Goal: Transaction & Acquisition: Purchase product/service

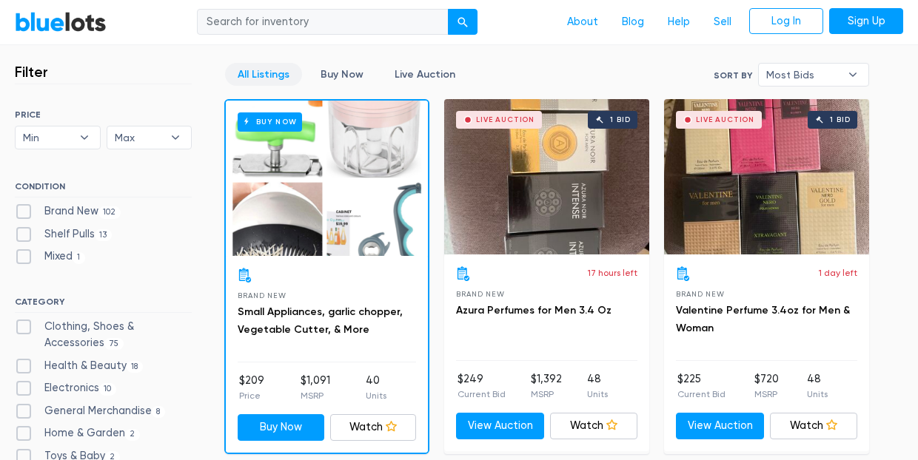
scroll to position [398, 0]
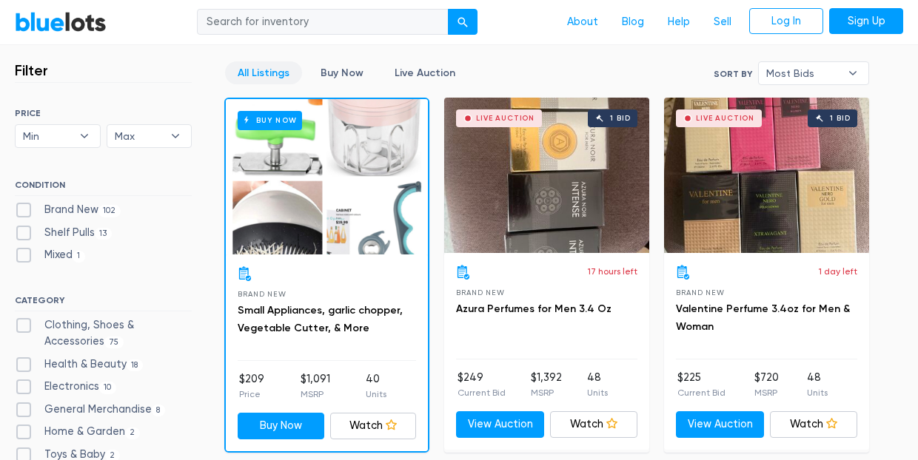
click at [539, 64] on div "All Listings Buy Now Live Auction Sort By Most Bids Ending Soonest Newly Listed…" at bounding box center [546, 78] width 645 height 34
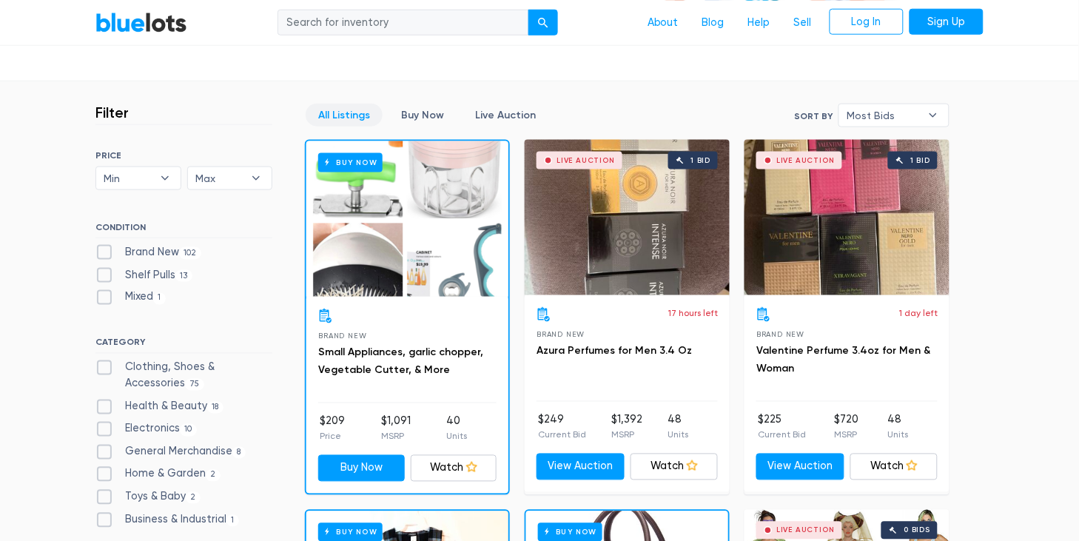
scroll to position [352, 0]
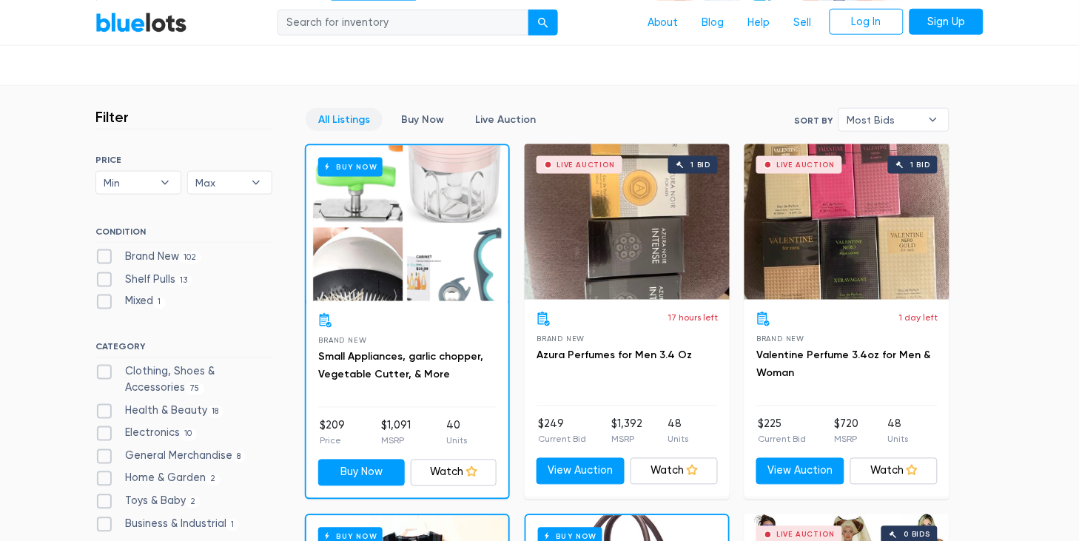
click at [917, 122] on b "▾" at bounding box center [933, 120] width 31 height 22
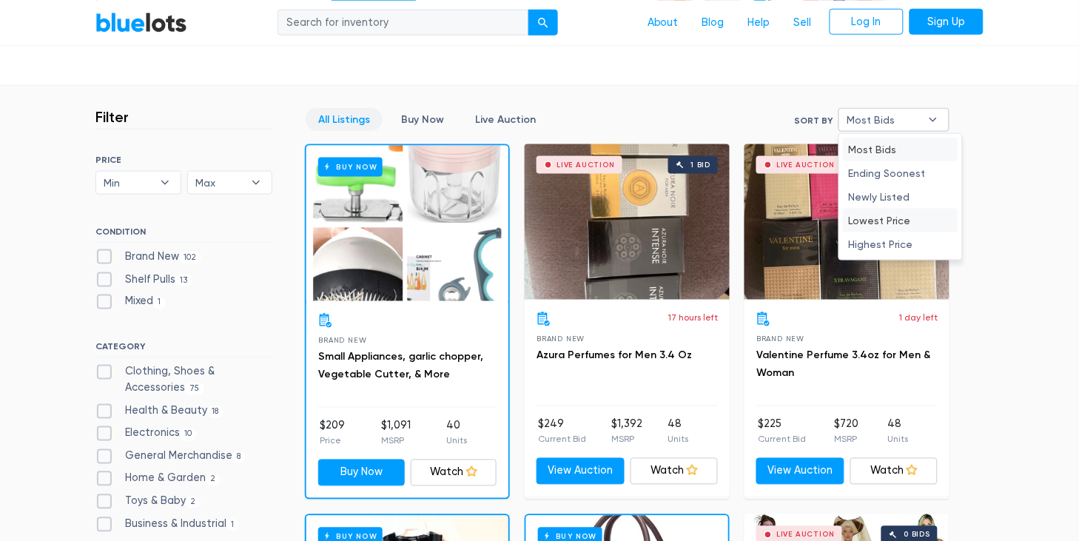
click at [895, 219] on li "Lowest Price" at bounding box center [900, 221] width 115 height 24
select select "lowest_price"
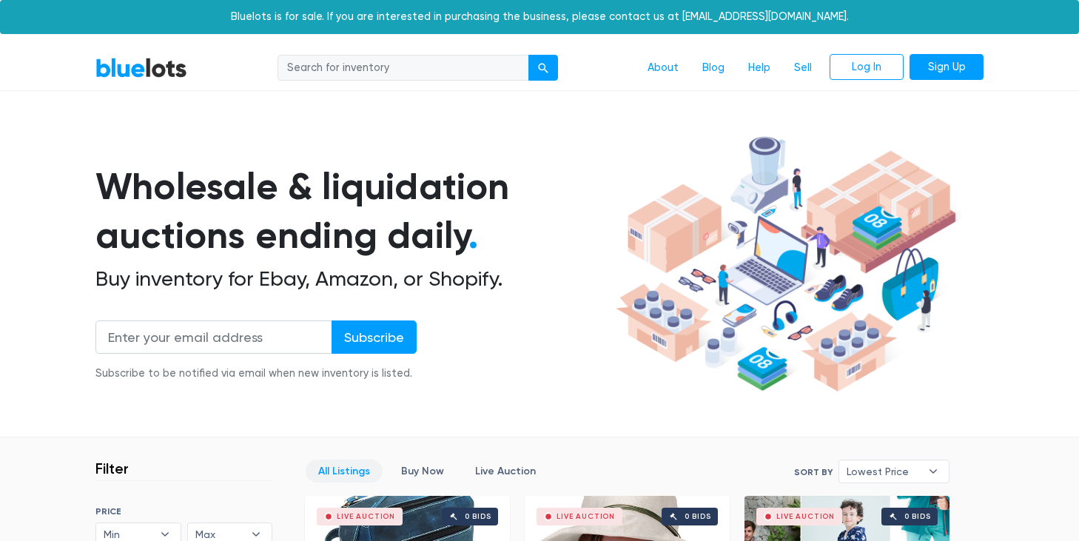
scroll to position [397, 0]
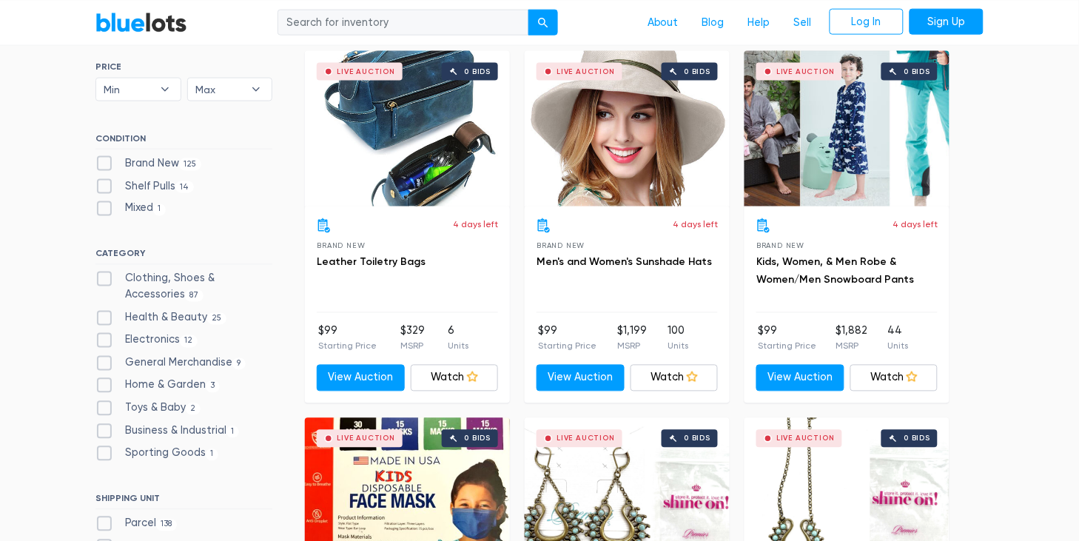
scroll to position [446, 0]
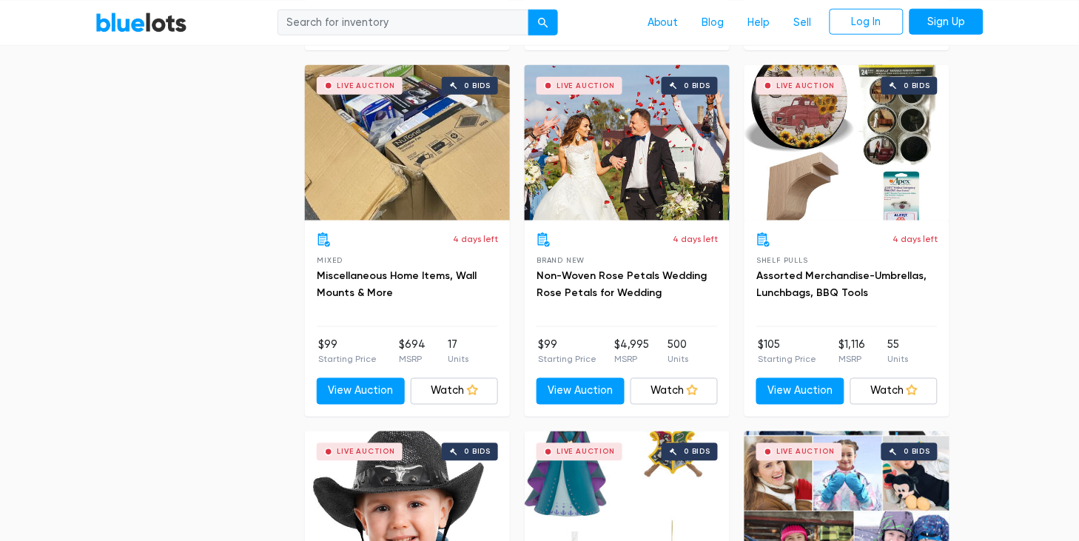
scroll to position [2998, 0]
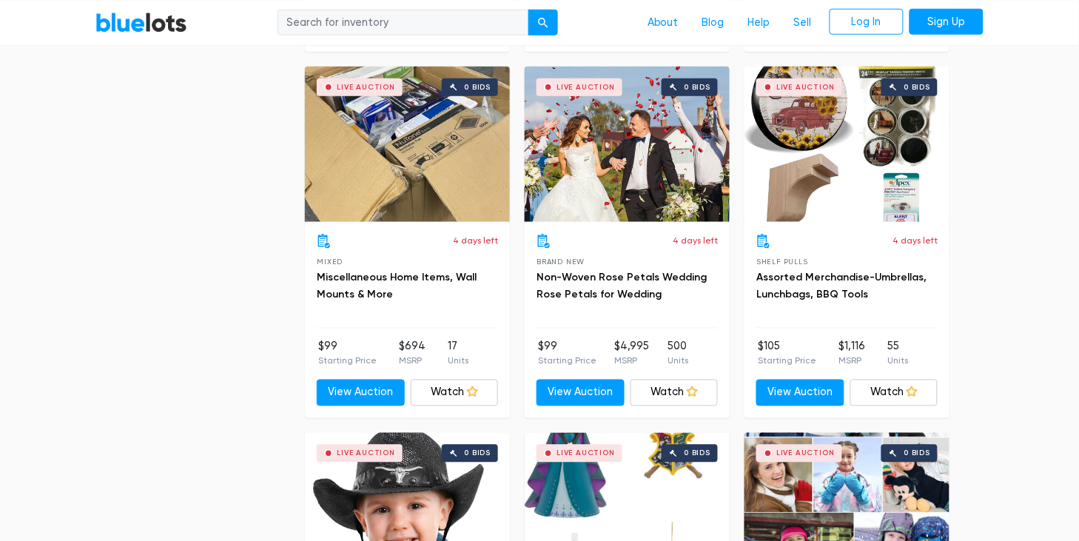
click at [413, 151] on div "Live Auction 0 bids" at bounding box center [407, 144] width 205 height 155
click at [1005, 204] on section "Filter Filter & Sort SORT BY Most Bids Ending Soonest Newly Listed Lowest Price…" at bounding box center [539, 265] width 1079 height 5651
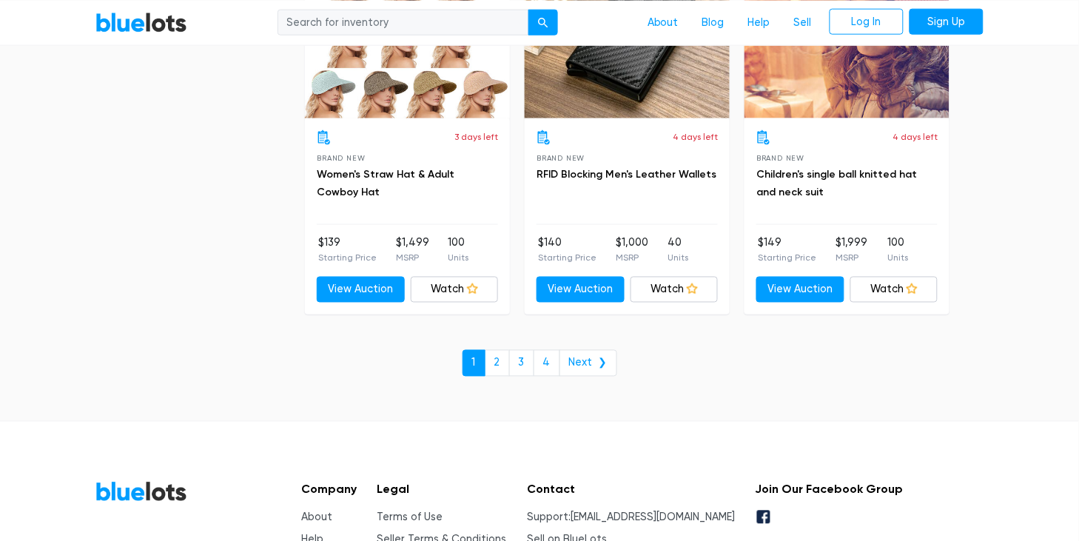
scroll to position [5671, 0]
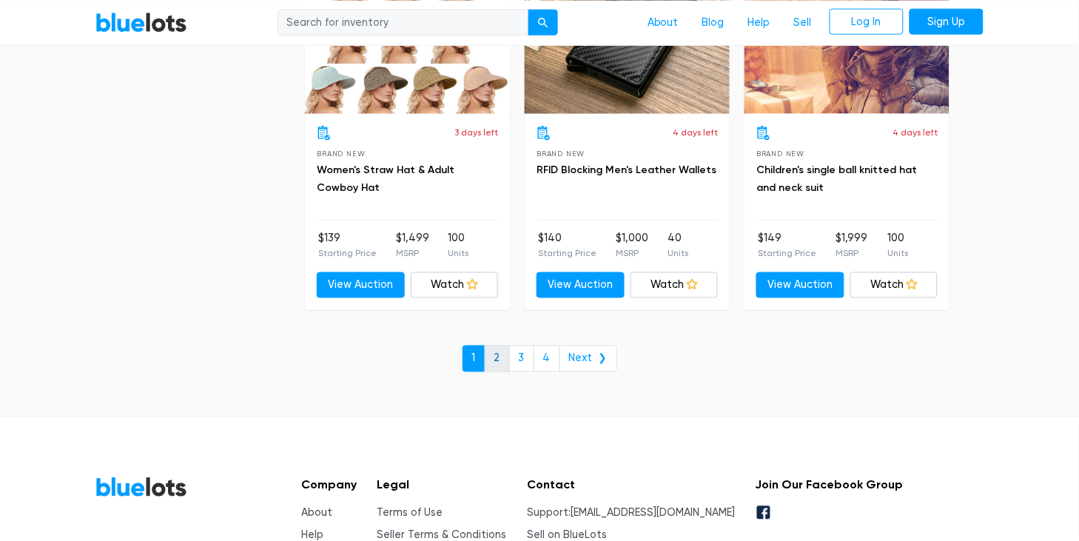
click at [496, 346] on link "2" at bounding box center [497, 359] width 25 height 27
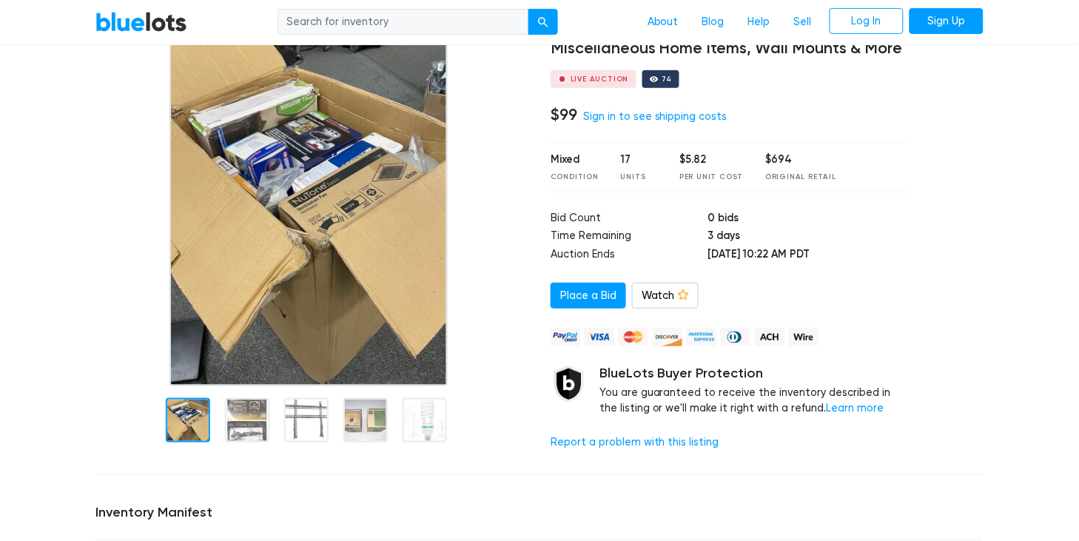
scroll to position [133, 0]
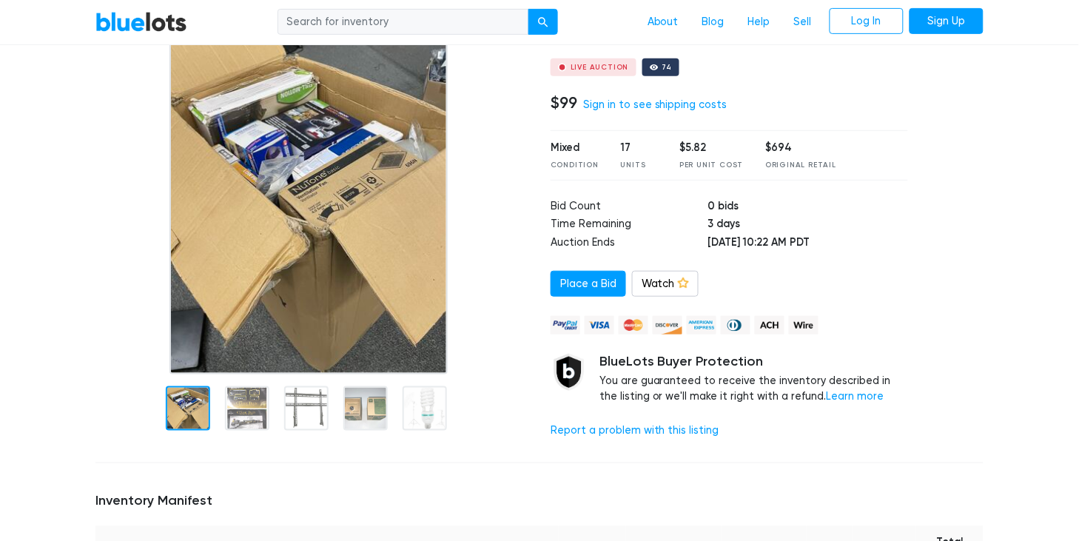
click at [497, 206] on div at bounding box center [311, 189] width 433 height 370
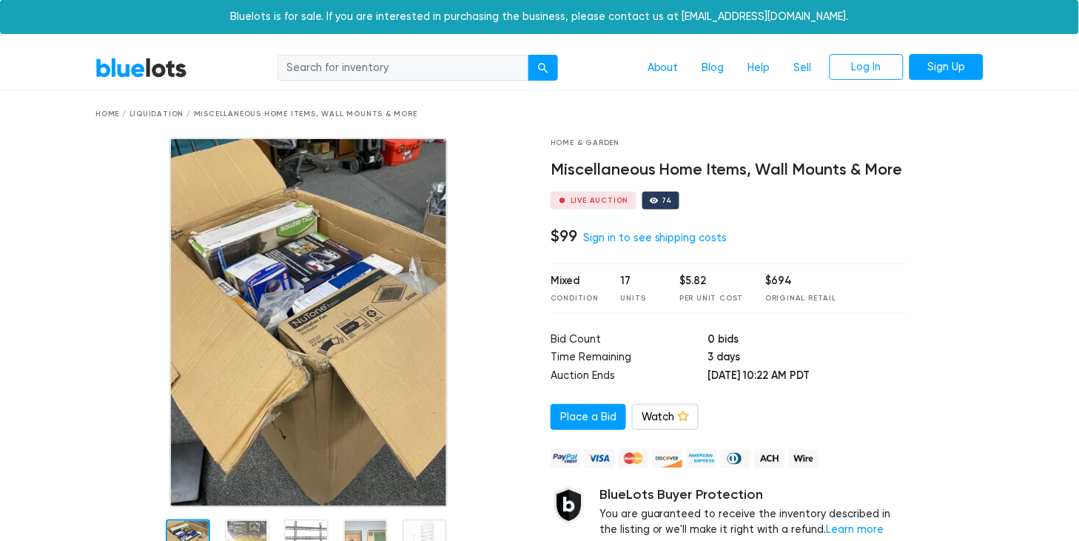
scroll to position [0, 0]
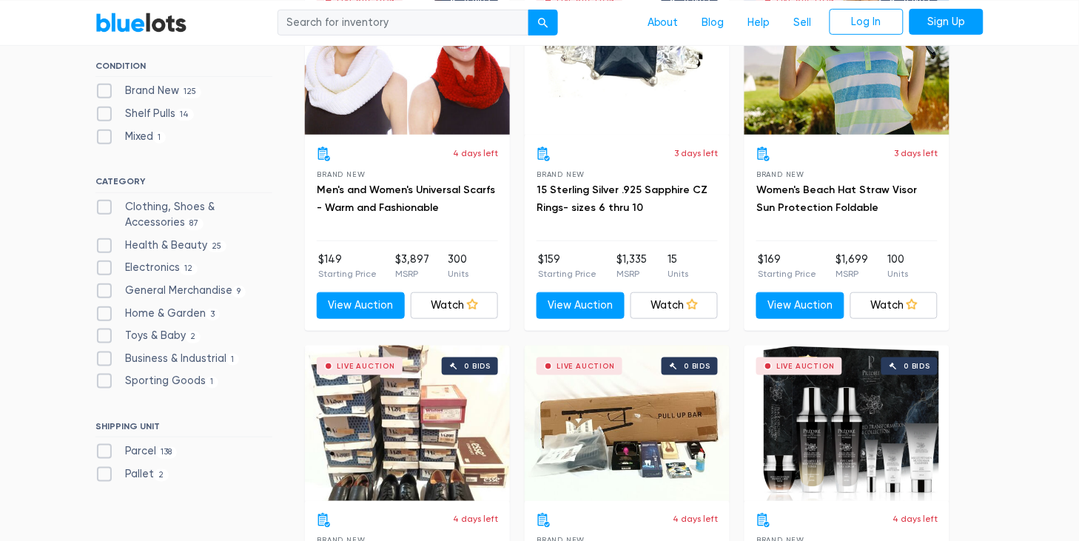
scroll to position [189, 0]
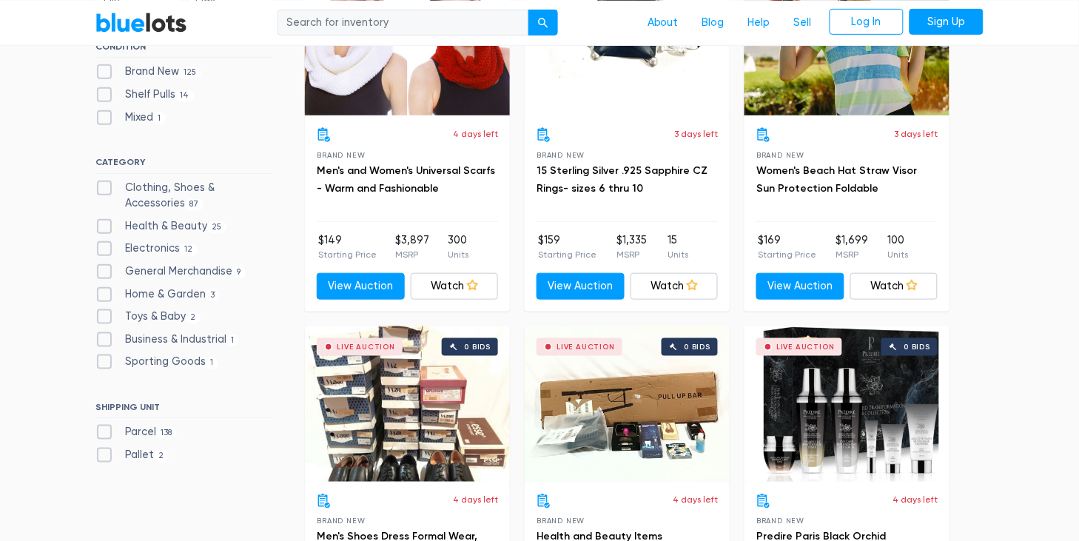
click at [101, 186] on label "Clothing, Shoes & Accessories 87" at bounding box center [183, 196] width 177 height 32
click at [101, 186] on Accessories"] "Clothing, Shoes & Accessories 87" at bounding box center [100, 185] width 10 height 10
checkbox Accessories"] "true"
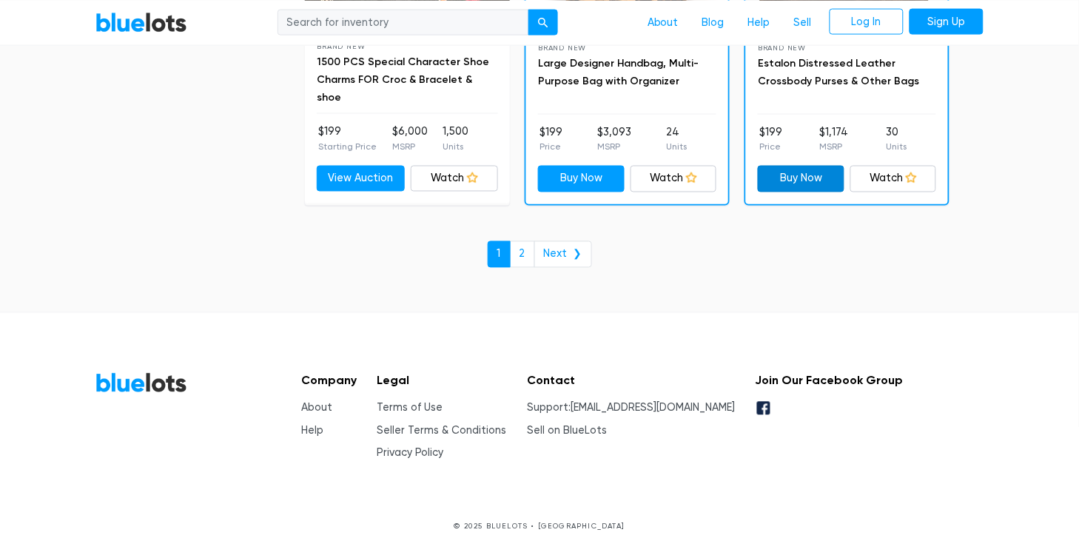
scroll to position [5780, 0]
click at [525, 242] on link "2" at bounding box center [522, 255] width 25 height 27
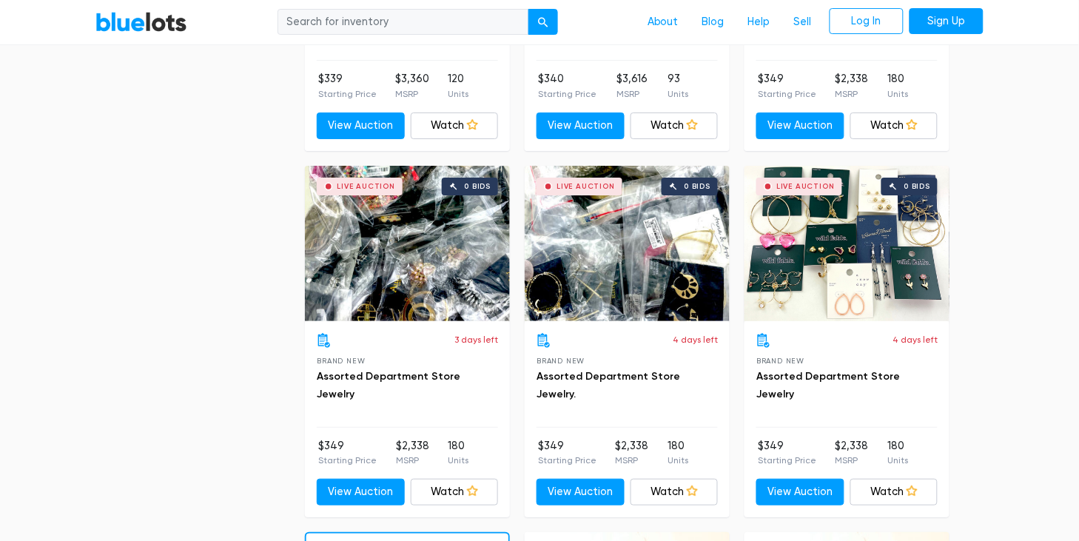
scroll to position [2490, 0]
